Goal: Information Seeking & Learning: Learn about a topic

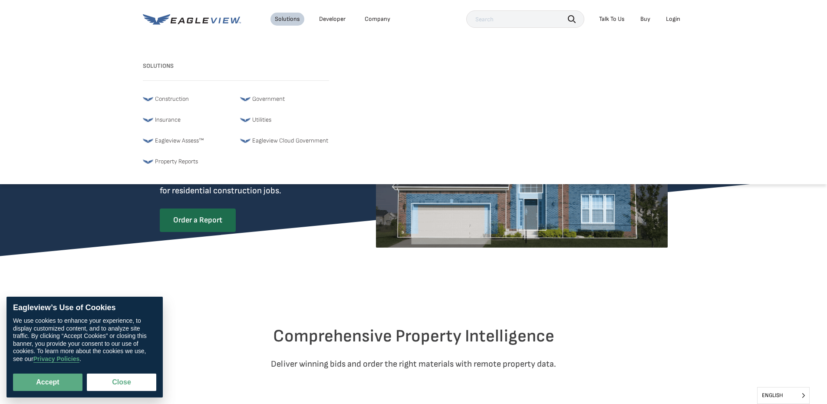
click at [150, 144] on img at bounding box center [148, 140] width 10 height 10
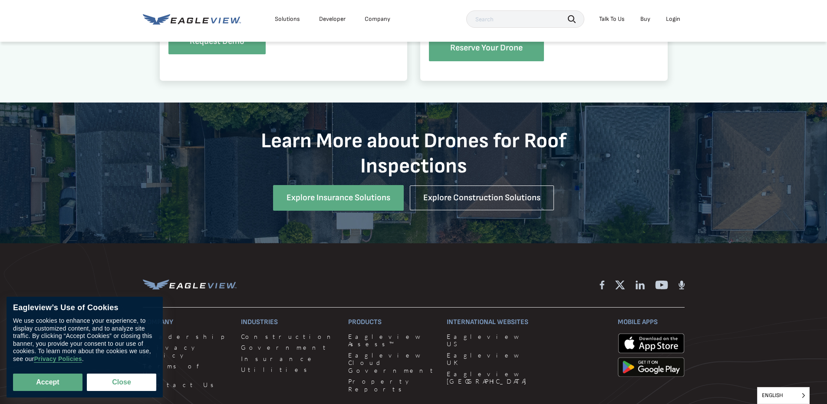
scroll to position [982, 0]
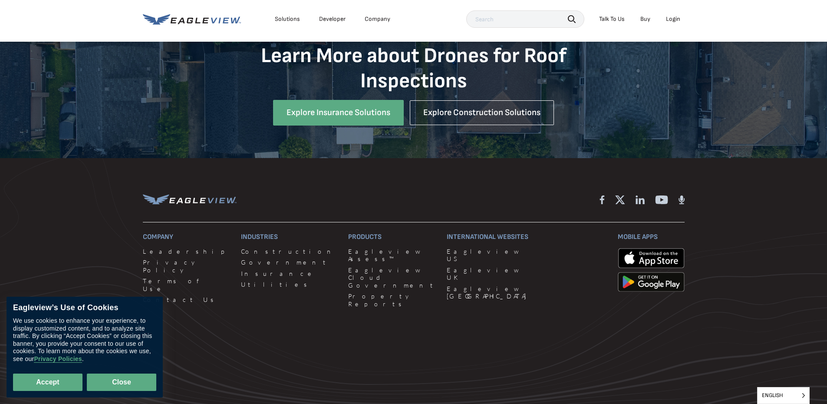
click at [130, 383] on button "Close" at bounding box center [121, 381] width 69 height 17
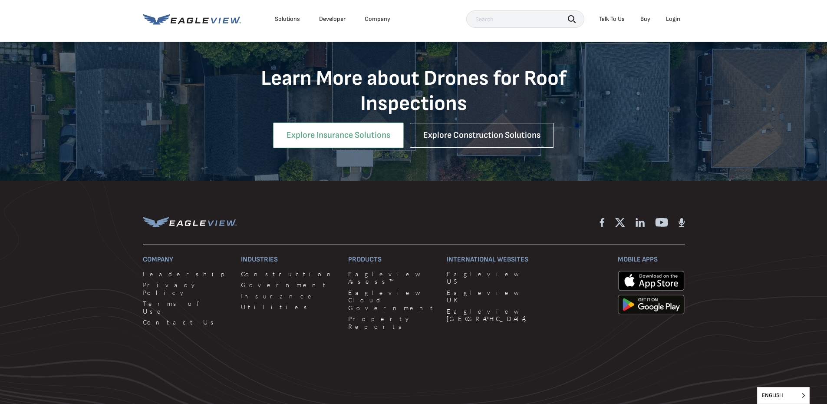
scroll to position [939, 0]
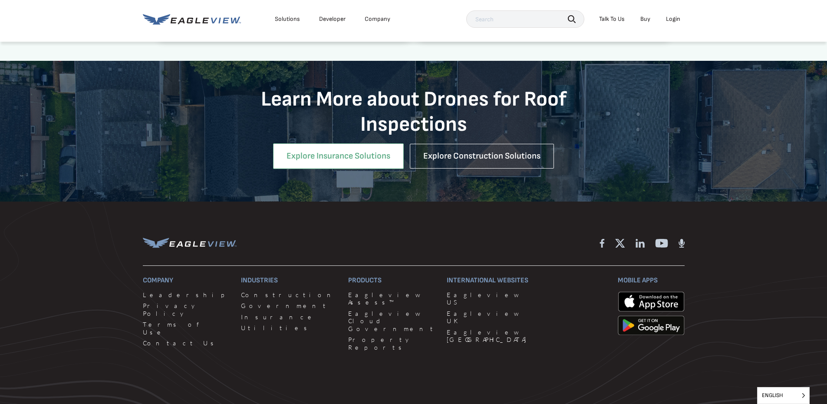
click at [303, 153] on link "Explore Insurance Solutions" at bounding box center [338, 156] width 131 height 26
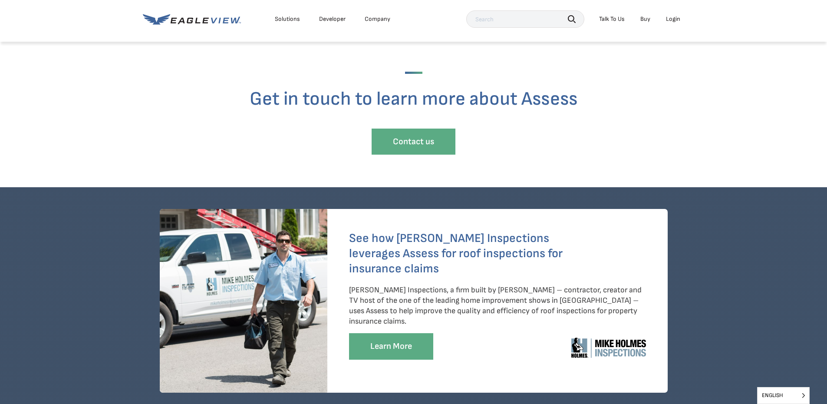
scroll to position [1606, 0]
